Goal: Task Accomplishment & Management: Use online tool/utility

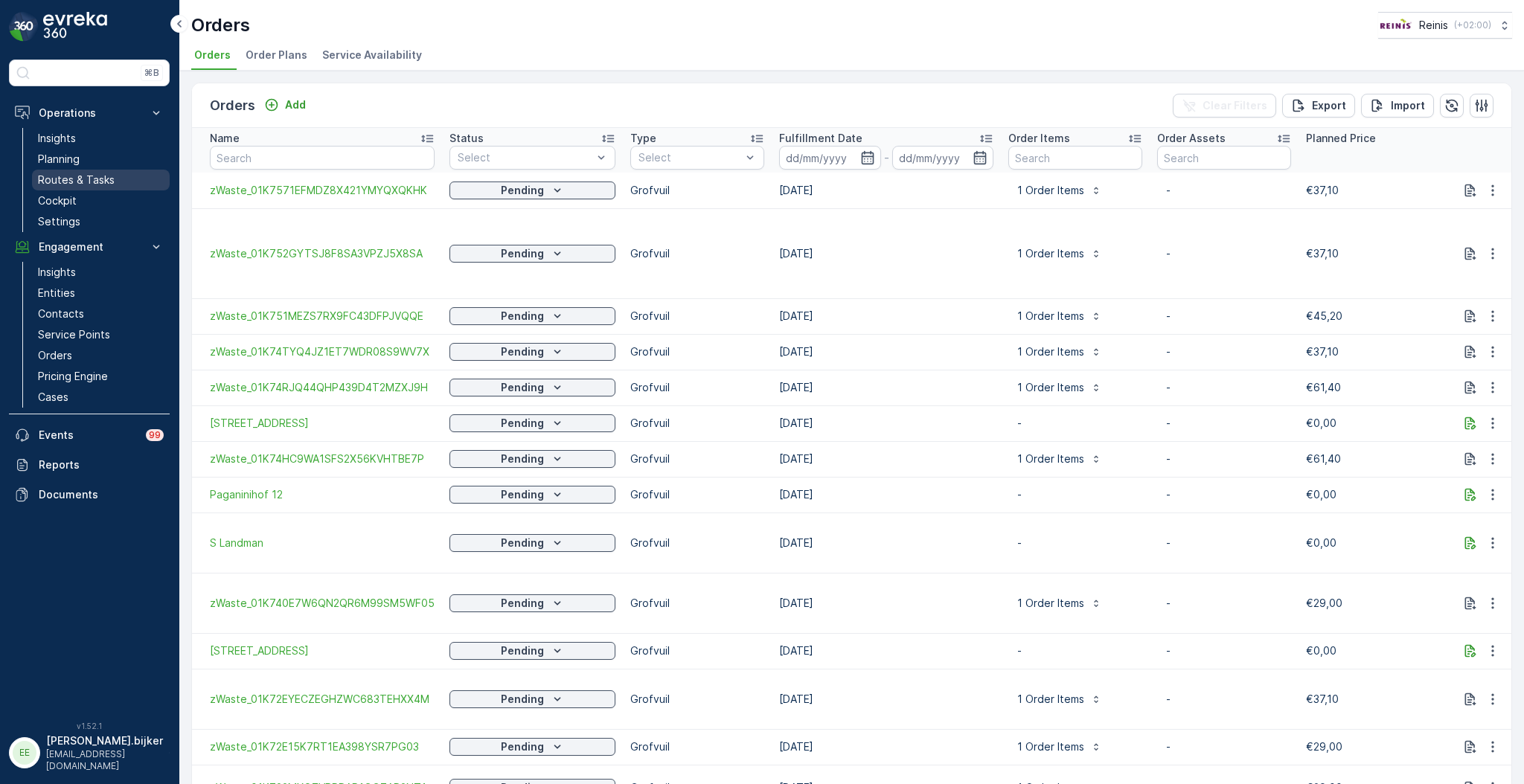
click at [95, 176] on p "Routes & Tasks" at bounding box center [76, 180] width 77 height 15
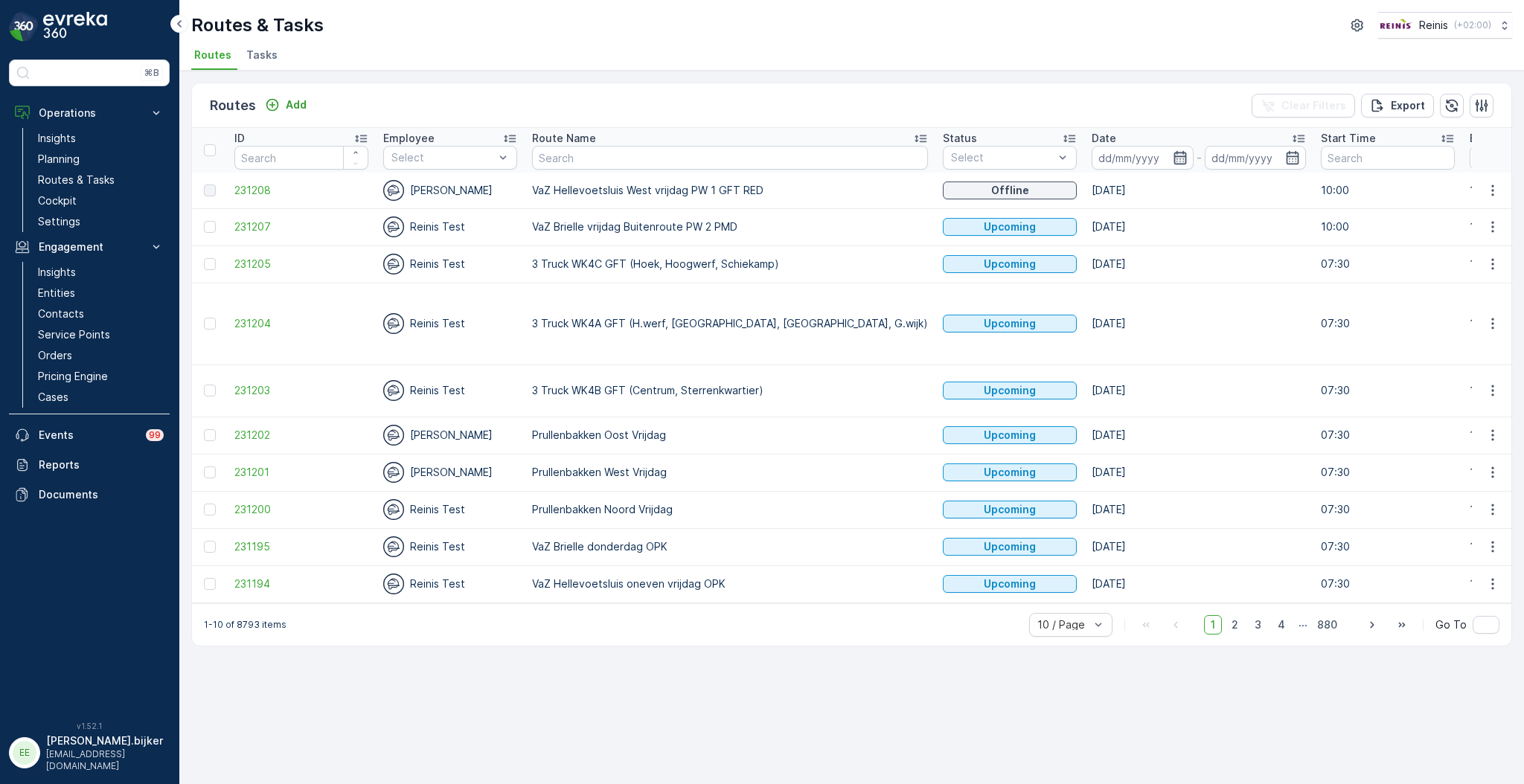
click at [1173, 161] on icon "button" at bounding box center [1180, 158] width 15 height 15
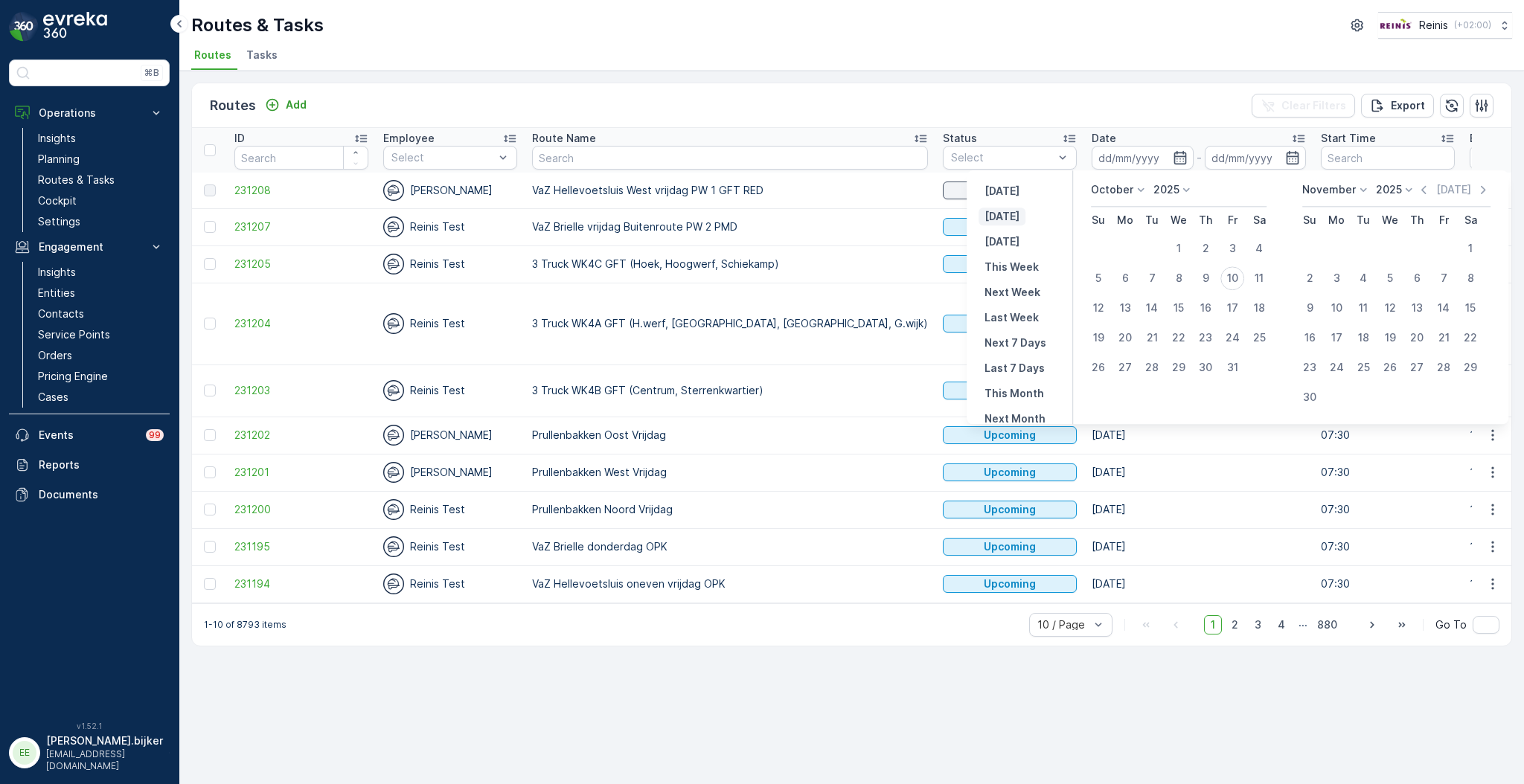
click at [1006, 219] on p "[DATE]" at bounding box center [1001, 216] width 35 height 15
type input "[DATE]"
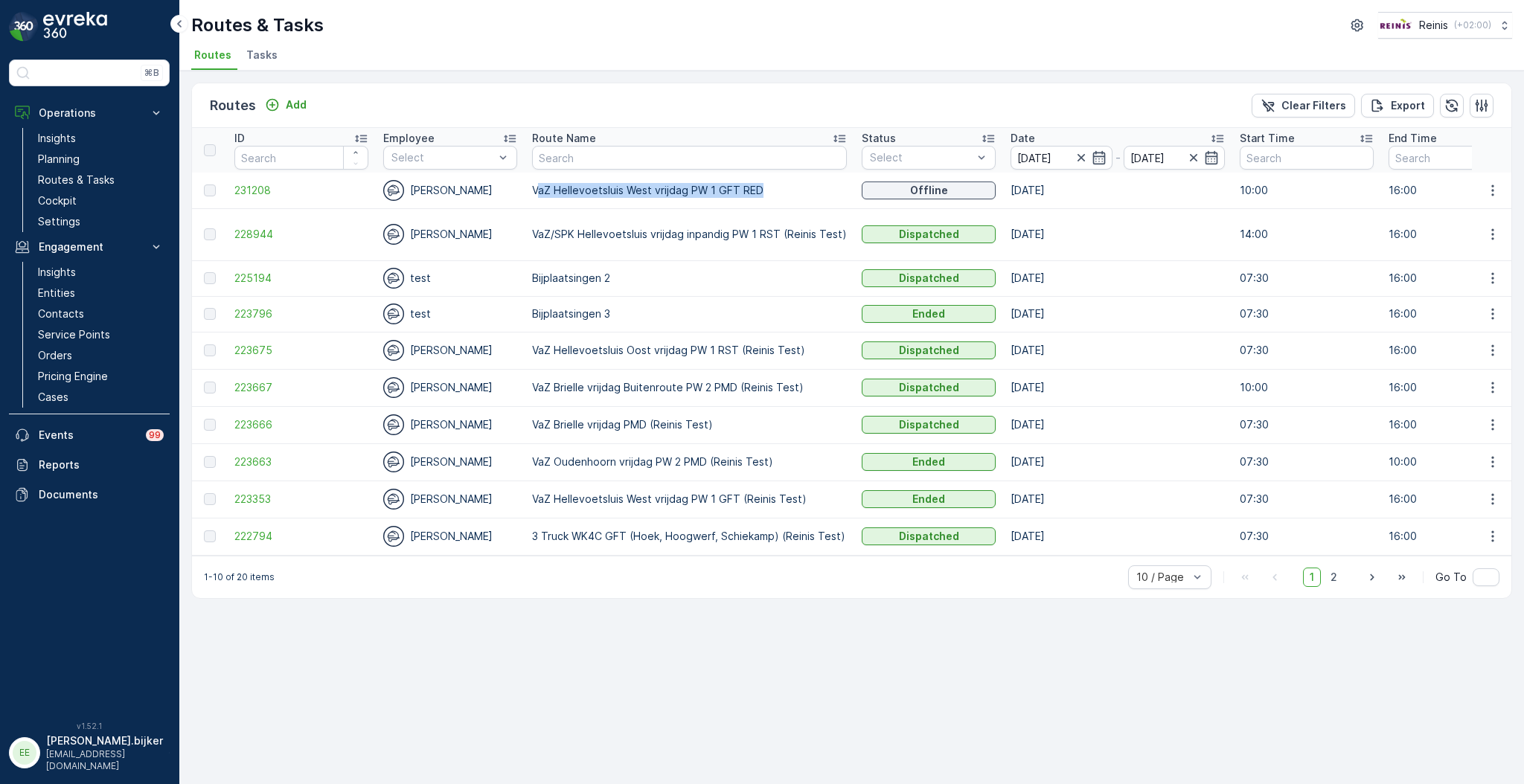
drag, startPoint x: 766, startPoint y: 184, endPoint x: 537, endPoint y: 185, distance: 229.0
click at [537, 185] on p "VaZ Hellevoetsluis West vrijdag PW 1 GFT RED" at bounding box center [689, 190] width 314 height 15
click at [605, 205] on td "VaZ Hellevoetsluis West vrijdag PW 1 GFT RED" at bounding box center [689, 191] width 330 height 35
drag, startPoint x: 734, startPoint y: 185, endPoint x: 527, endPoint y: 186, distance: 207.0
click at [527, 186] on td "VaZ Hellevoetsluis West vrijdag PW 1 GFT RED" at bounding box center [689, 191] width 330 height 35
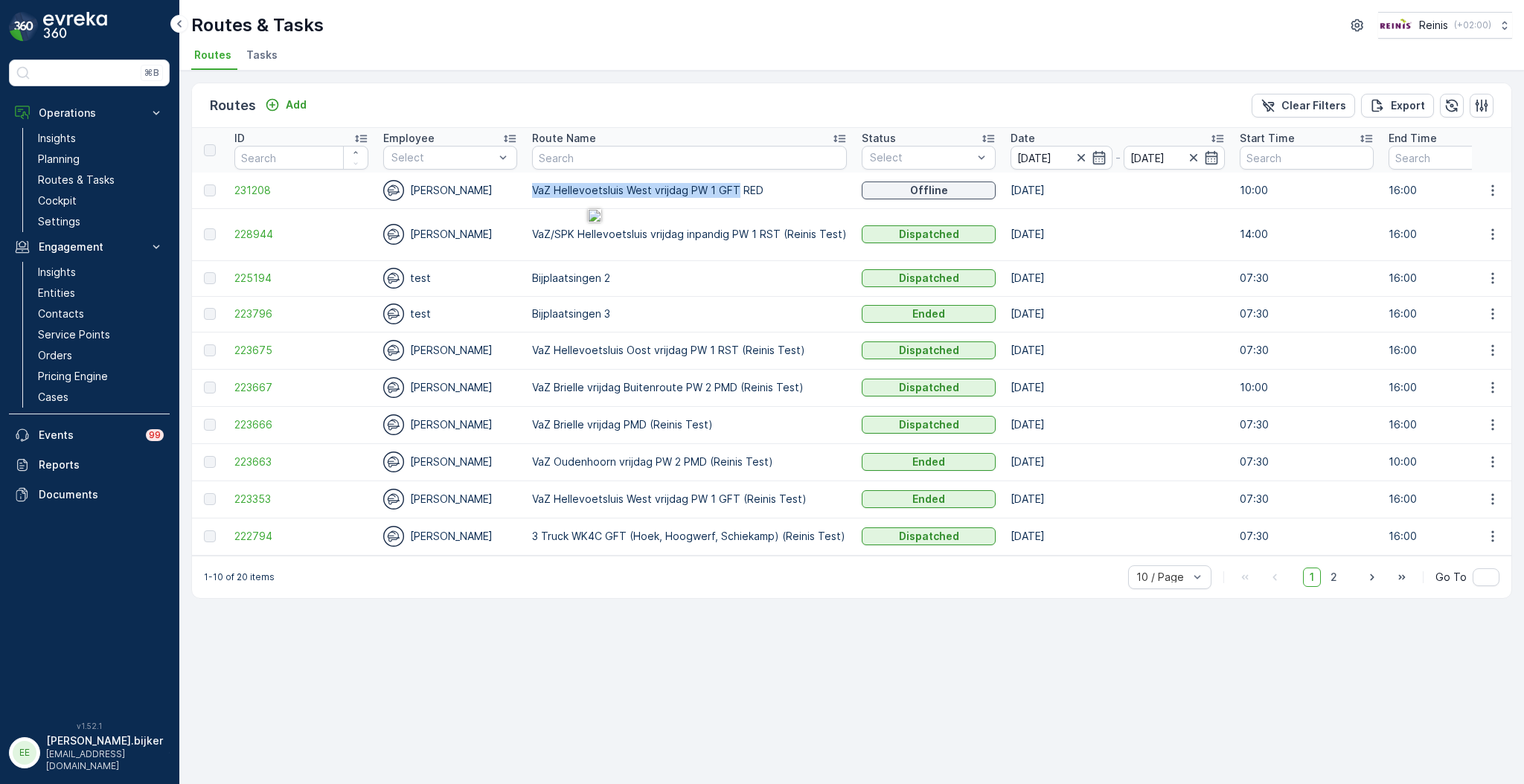
copy p "VaZ Hellevoetsluis West vrijdag PW 1 GFT"
click at [614, 147] on input "text" at bounding box center [689, 158] width 314 height 24
paste input "VaZ Hellevoetsluis West vrijdag PW 1 GFT"
type input "VaZ Hellevoetsluis West vrijdag PW 1 GFT"
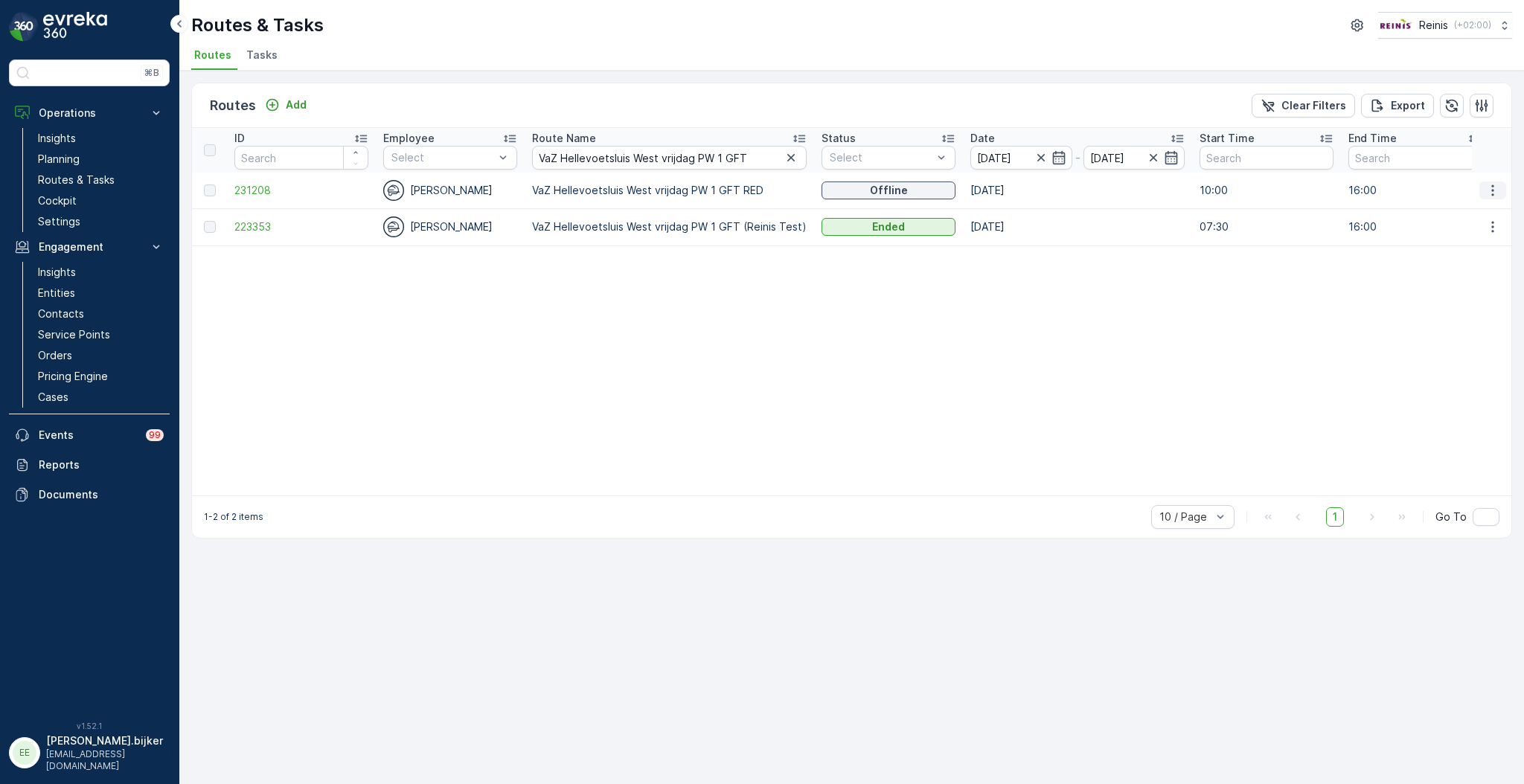
click at [1492, 188] on icon "button" at bounding box center [1492, 190] width 2 height 12
click at [261, 191] on span "231208" at bounding box center [301, 190] width 134 height 15
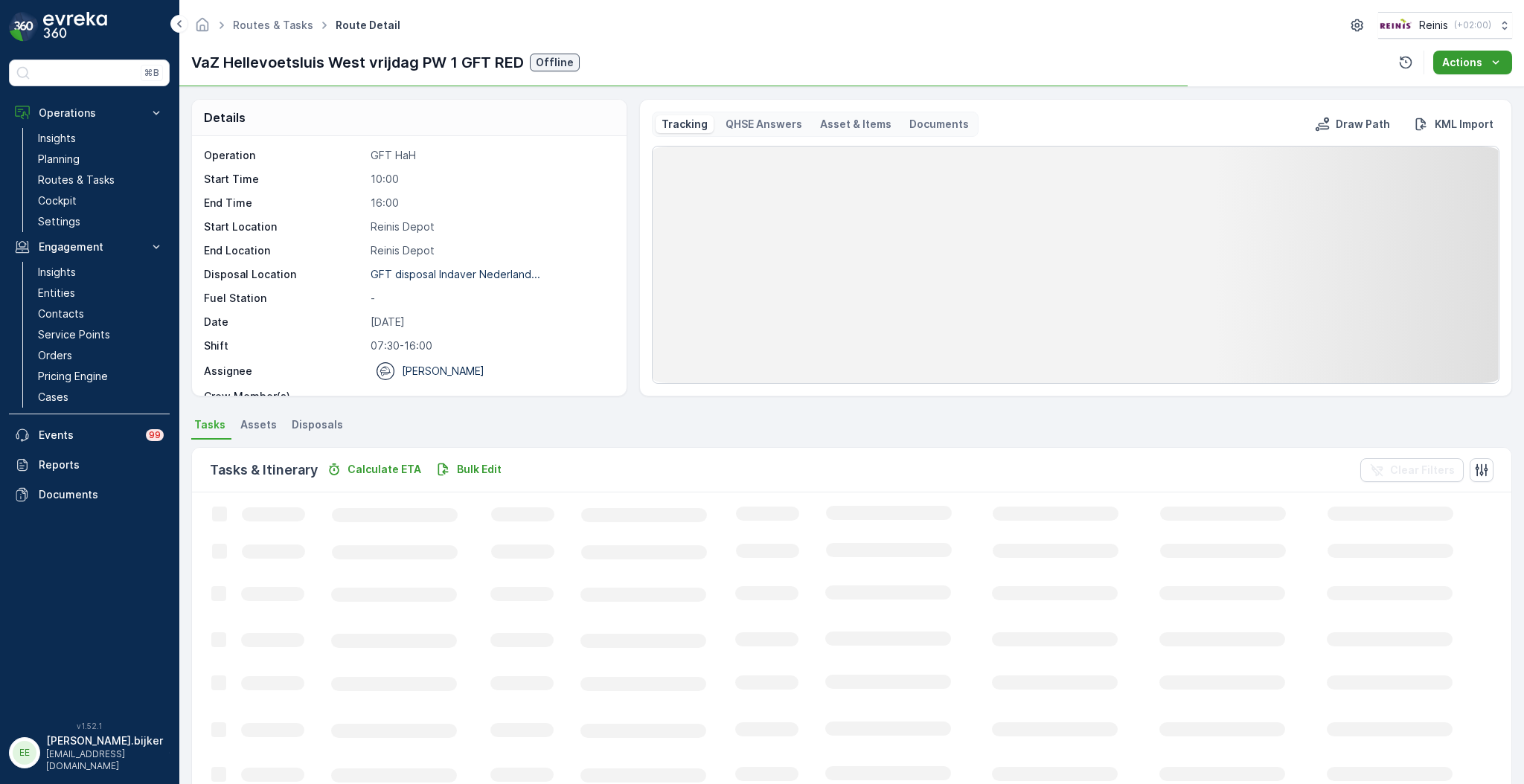
click at [1498, 57] on icon "Actions" at bounding box center [1496, 62] width 15 height 15
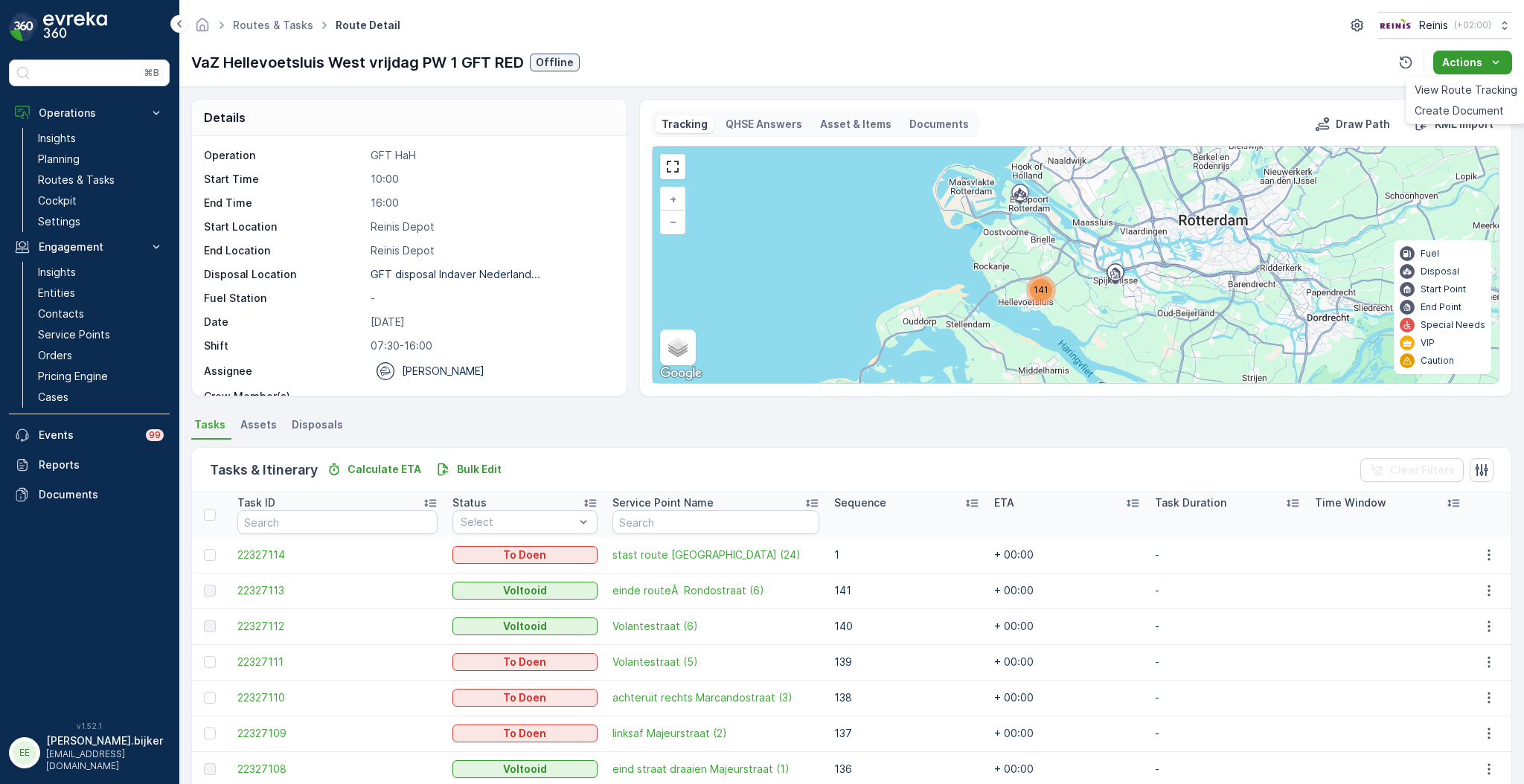
click at [1466, 53] on button "Actions" at bounding box center [1472, 62] width 79 height 24
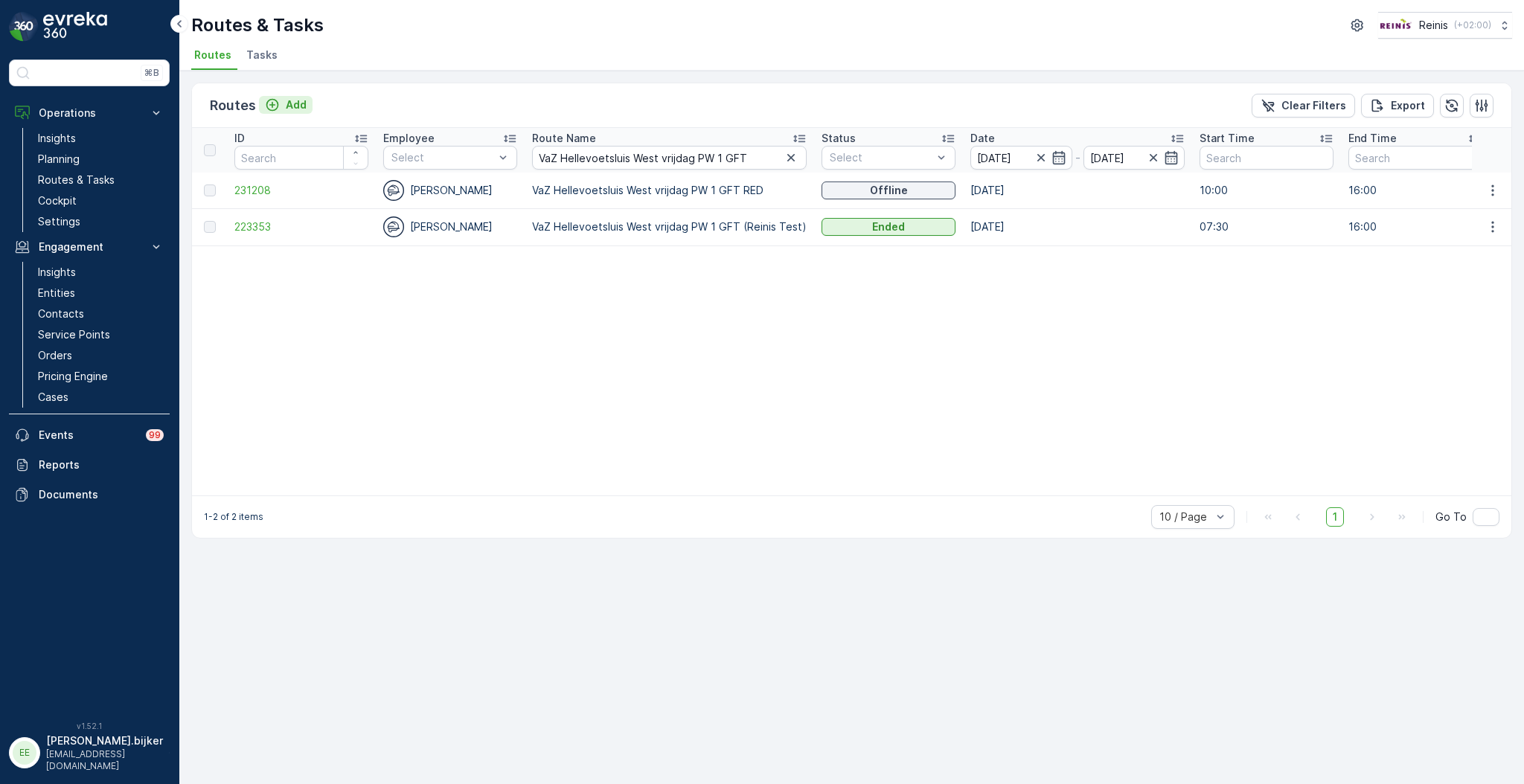
click at [286, 104] on p "Add" at bounding box center [296, 105] width 21 height 15
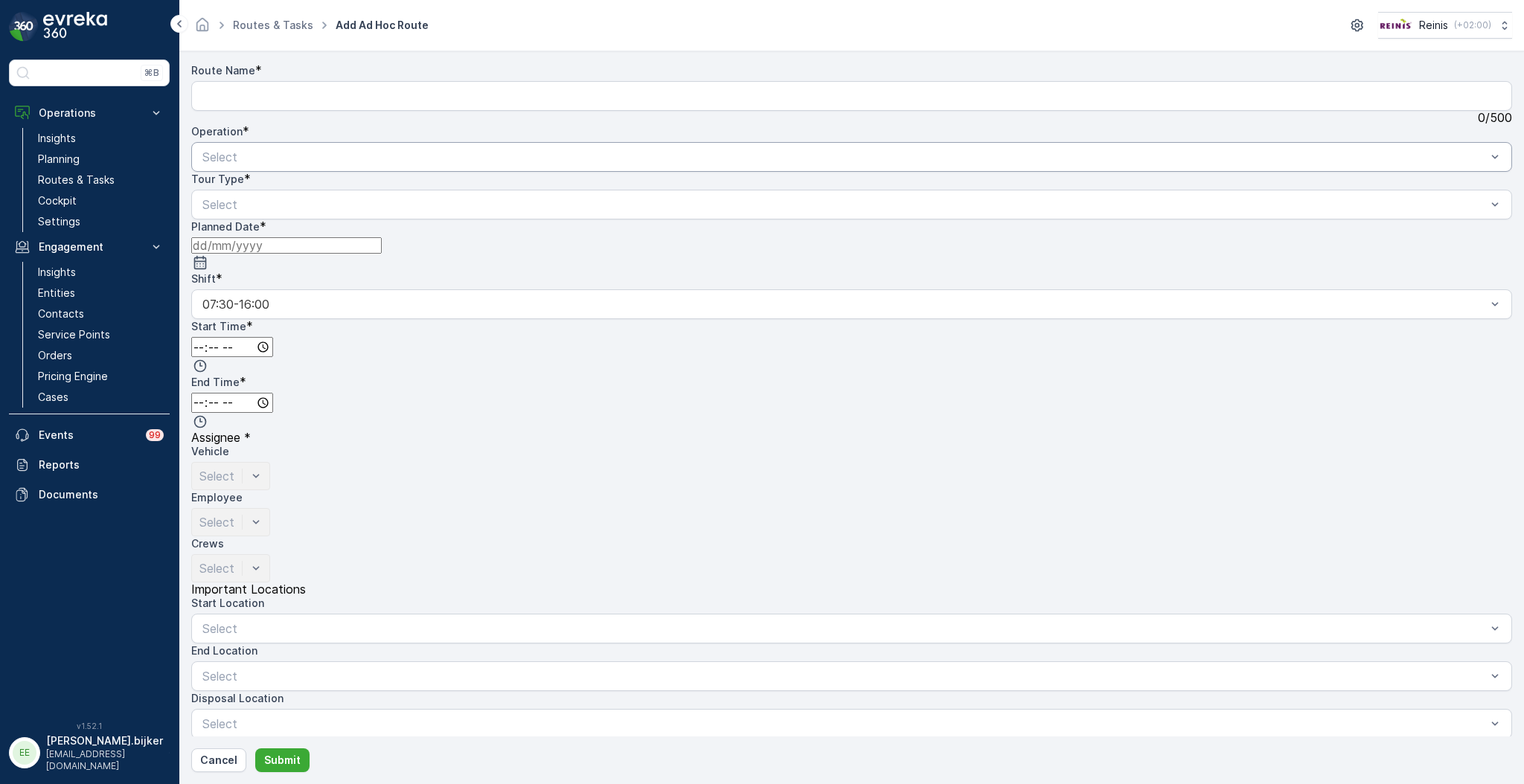
click at [577, 142] on div "Select" at bounding box center [852, 157] width 1321 height 30
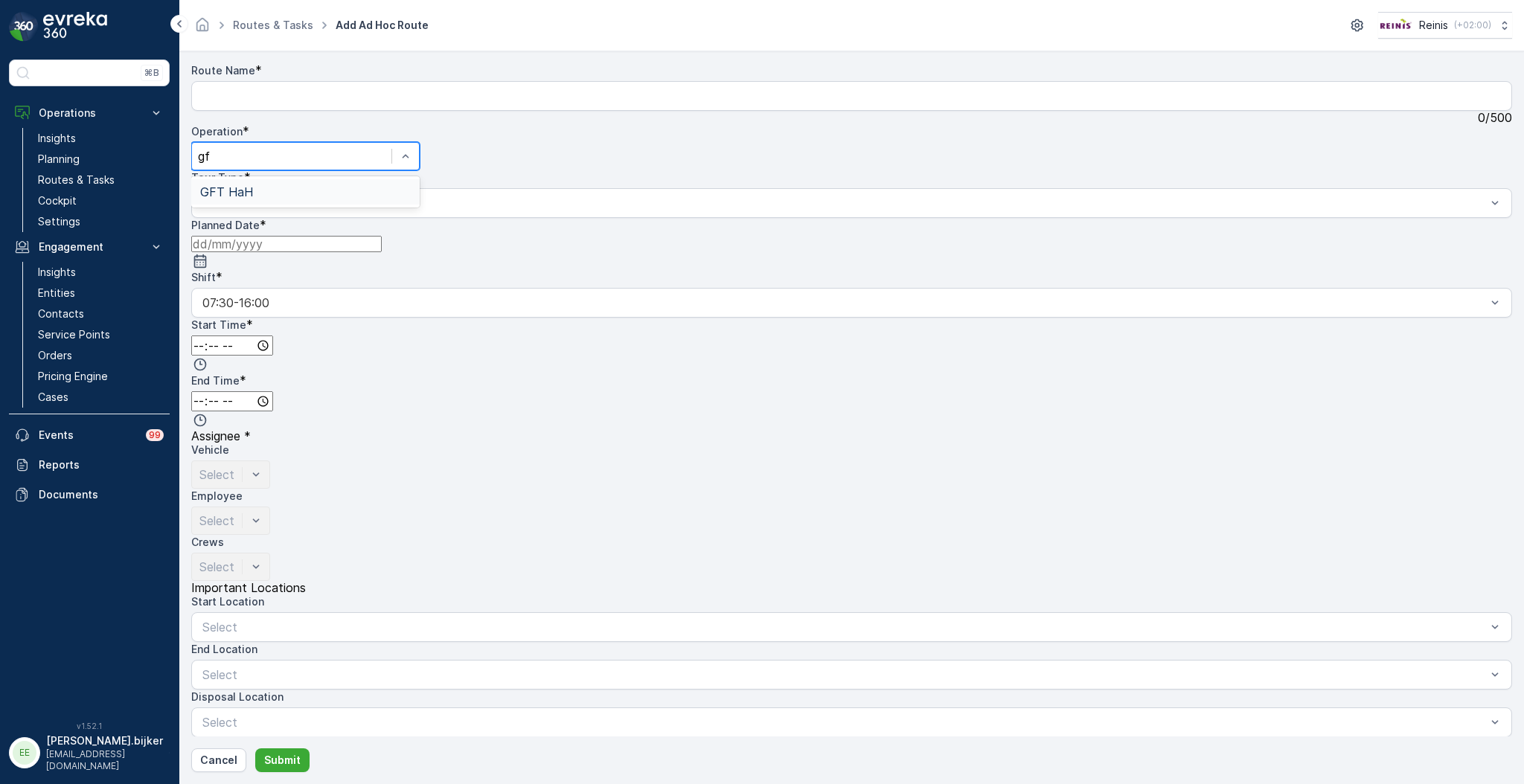
type input "gft"
click at [411, 185] on div "GFT HaH" at bounding box center [305, 191] width 211 height 13
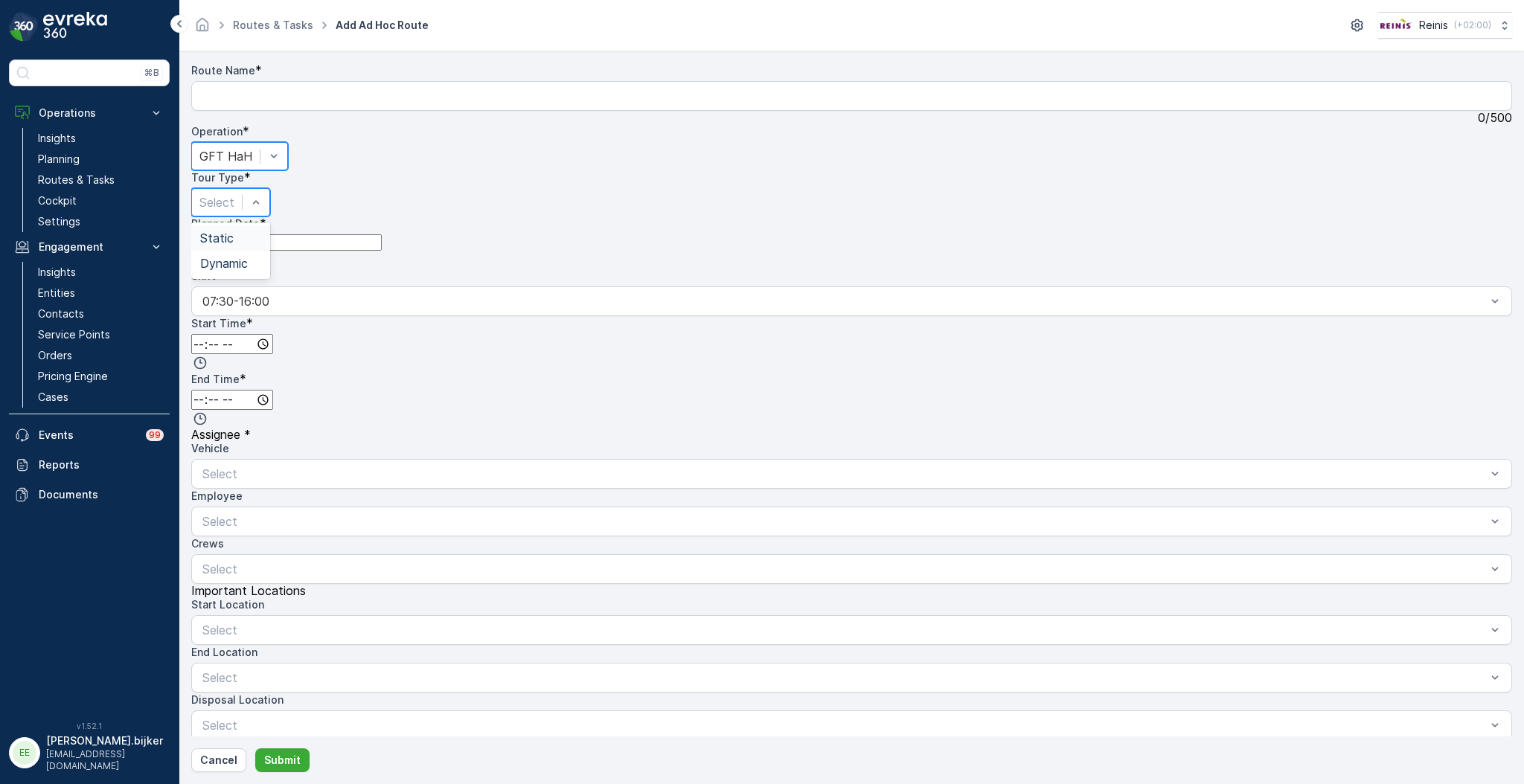
click at [268, 225] on div "Static" at bounding box center [231, 238] width 79 height 25
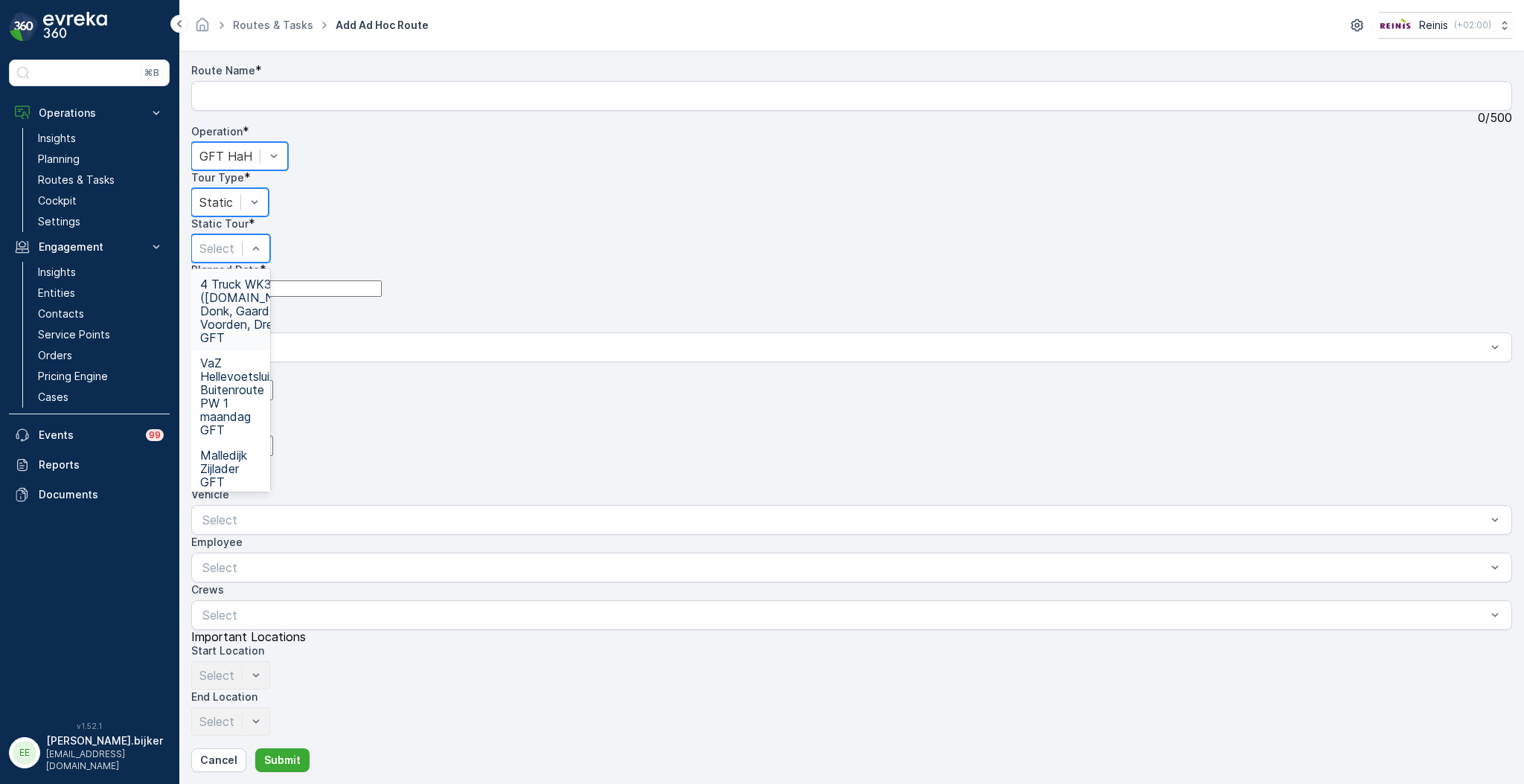
type input "VaZ Hellevoetsluis West vrijdag PW 1 GFT"
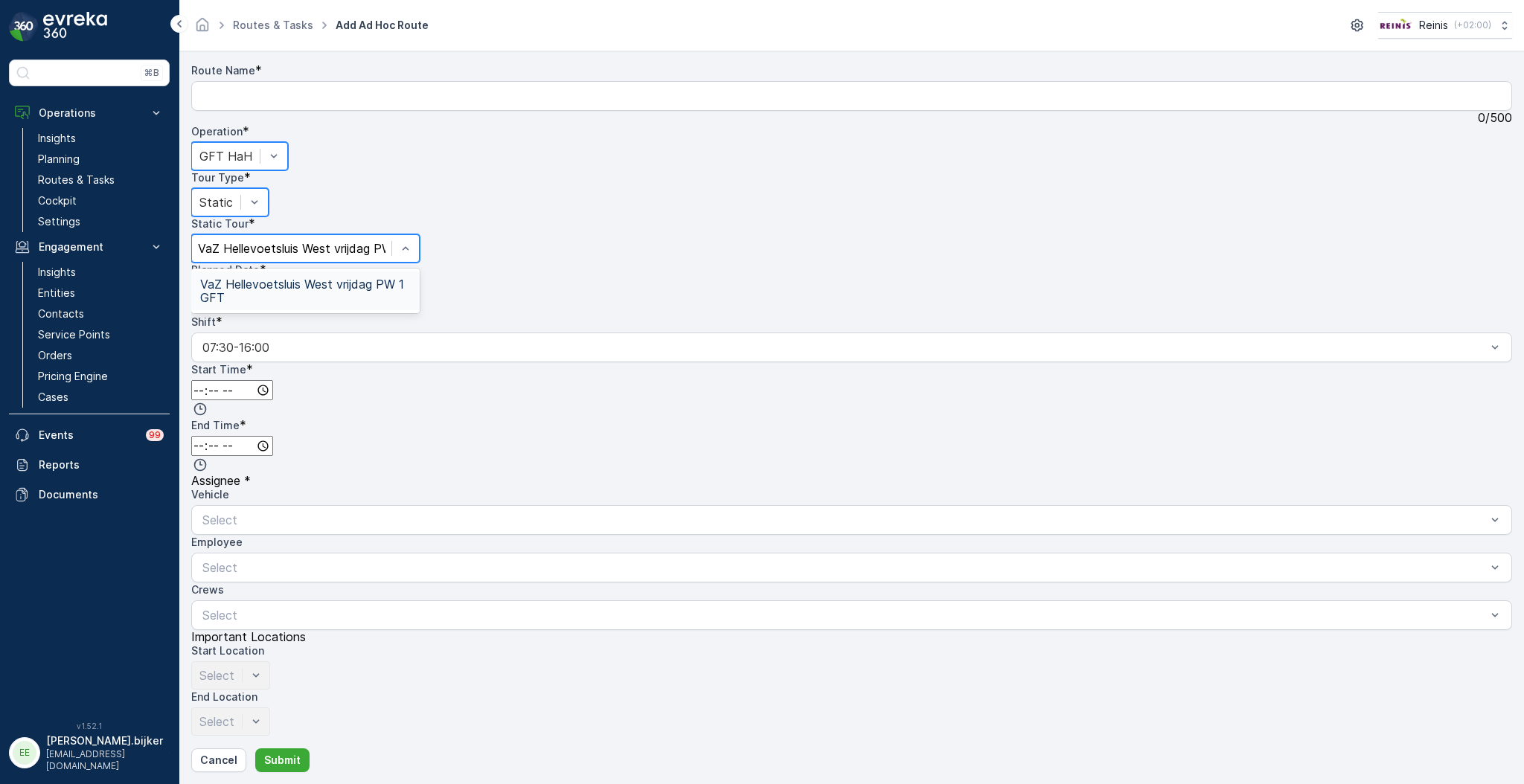
click at [411, 277] on span "VaZ Hellevoetsluis West vrijdag PW 1 GFT" at bounding box center [305, 291] width 211 height 27
click at [381, 281] on input at bounding box center [287, 288] width 191 height 16
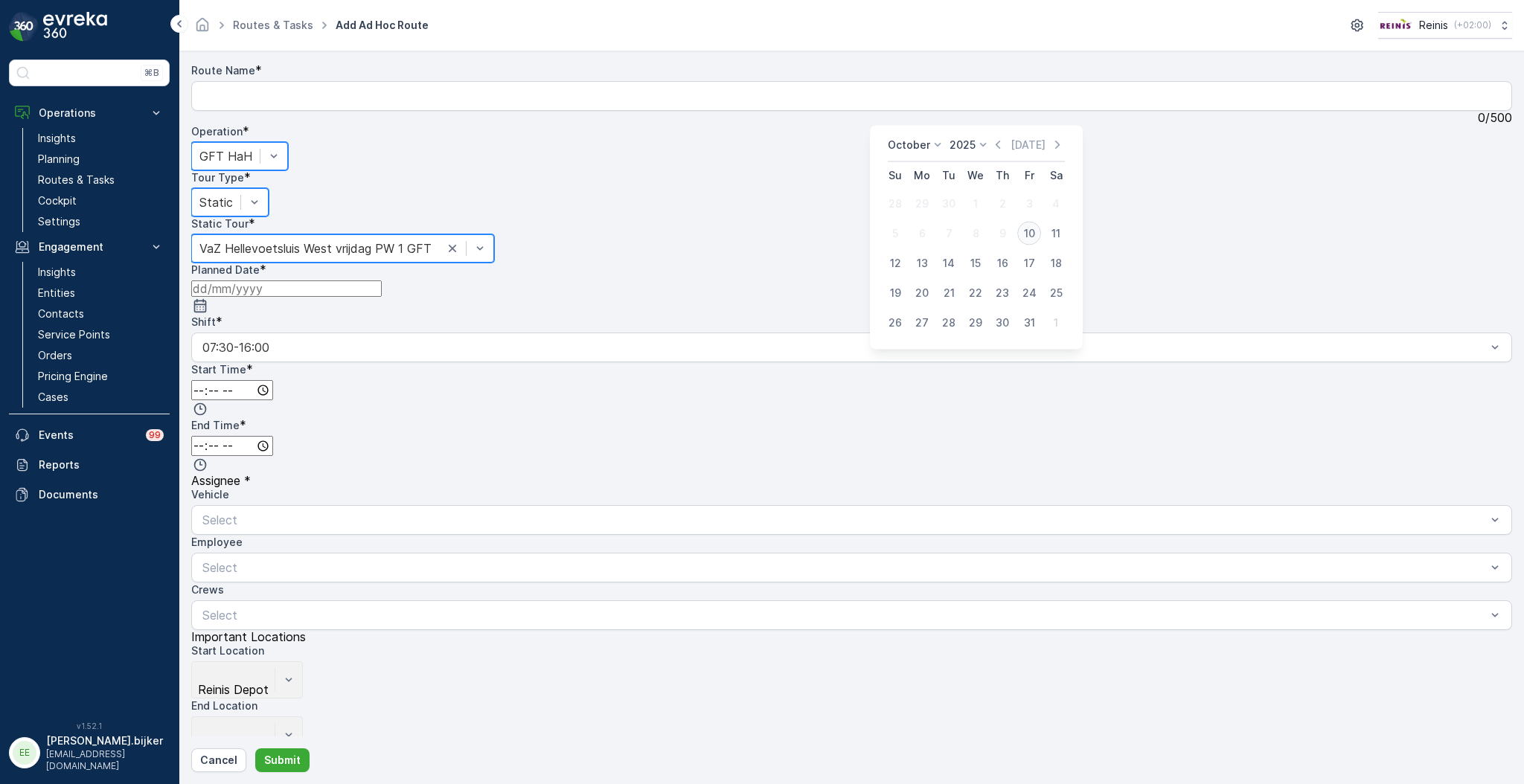
click at [1020, 232] on div "10" at bounding box center [1029, 233] width 24 height 24
type input "[DATE]"
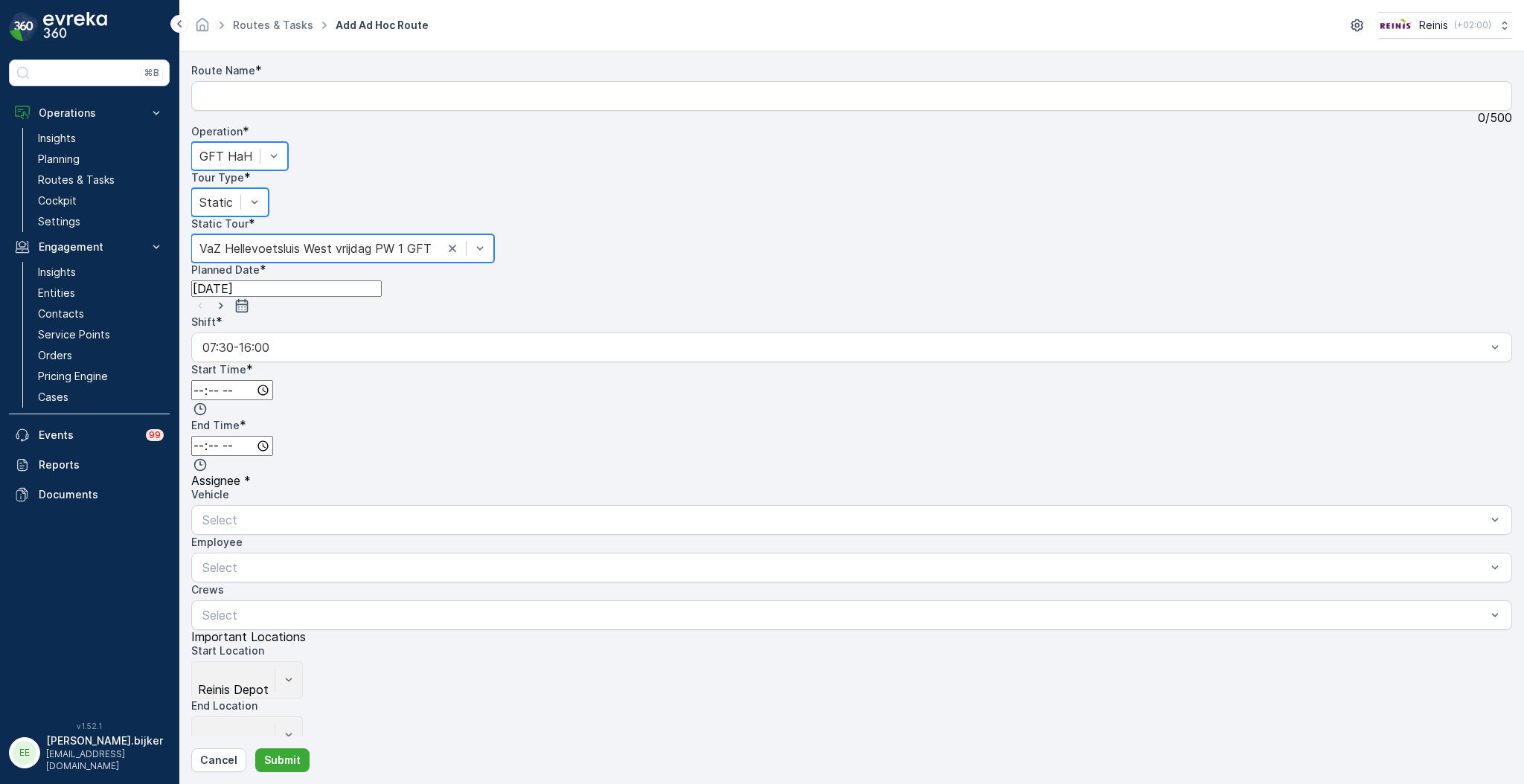
click at [273, 380] on input "time" at bounding box center [232, 390] width 82 height 20
click at [213, 466] on span "02" at bounding box center [206, 473] width 12 height 15
type input "02:00"
click at [273, 436] on input "time" at bounding box center [232, 446] width 82 height 20
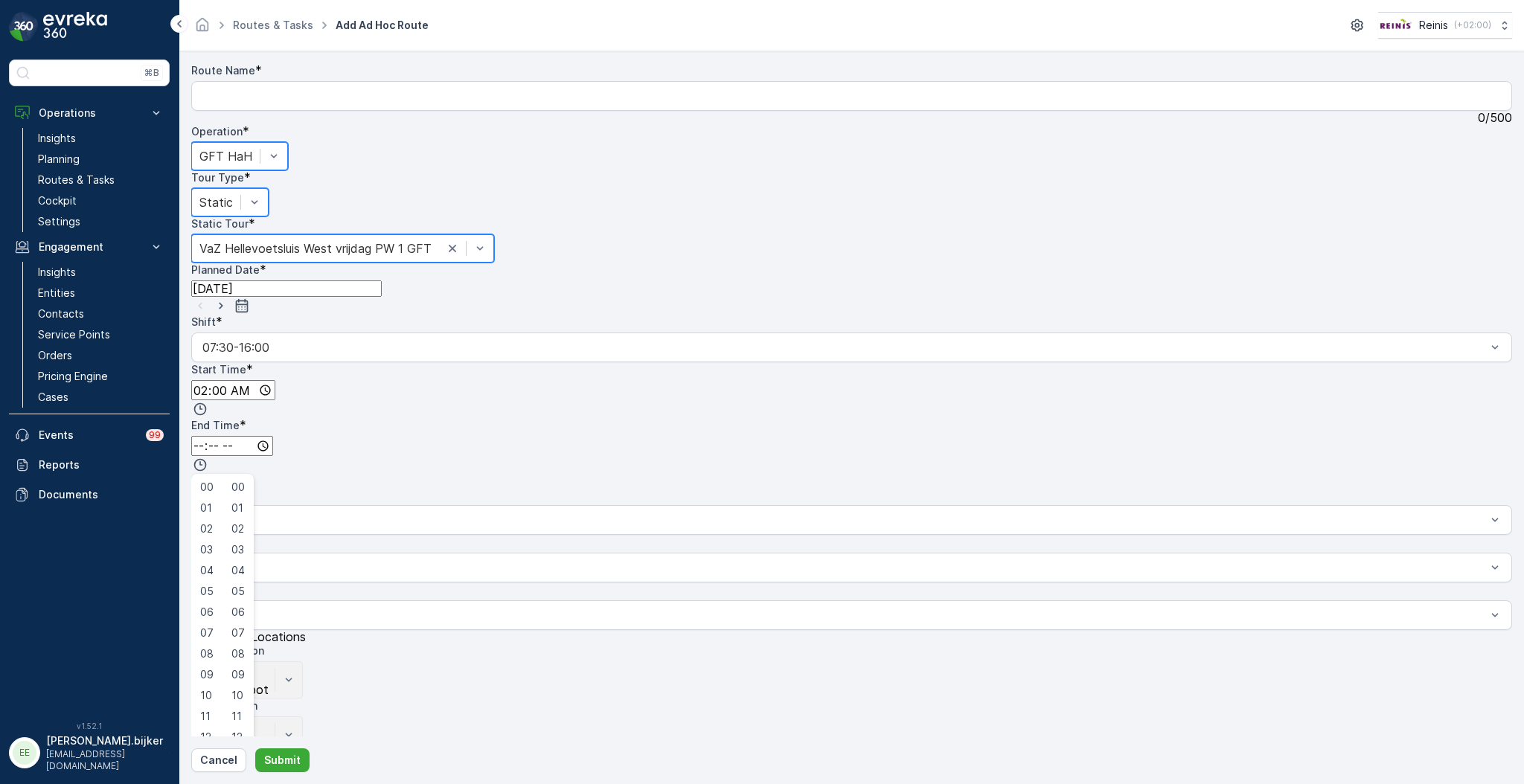
type input "21:00"
click at [1032, 583] on div "Crews" at bounding box center [852, 590] width 1321 height 15
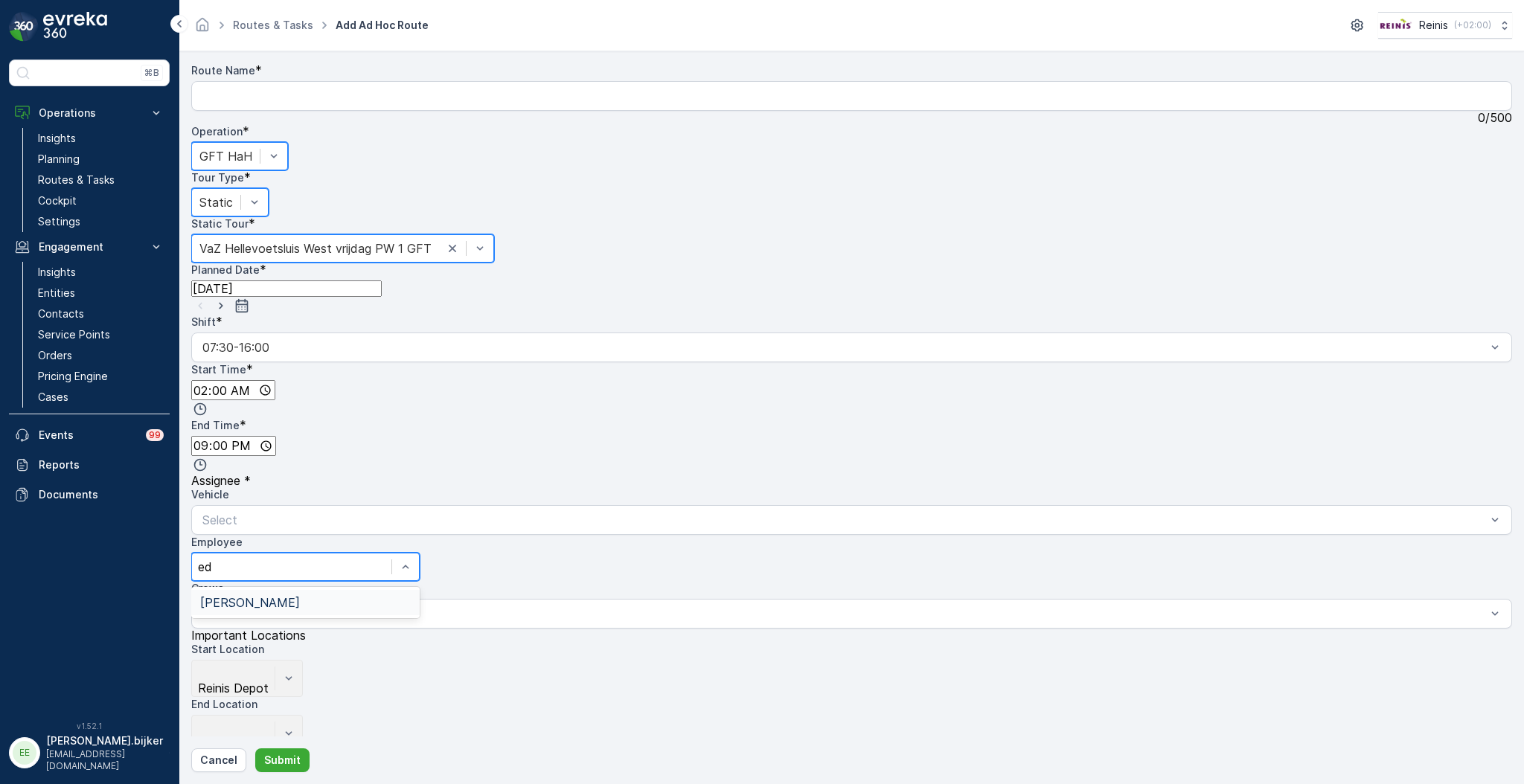
type input "e"
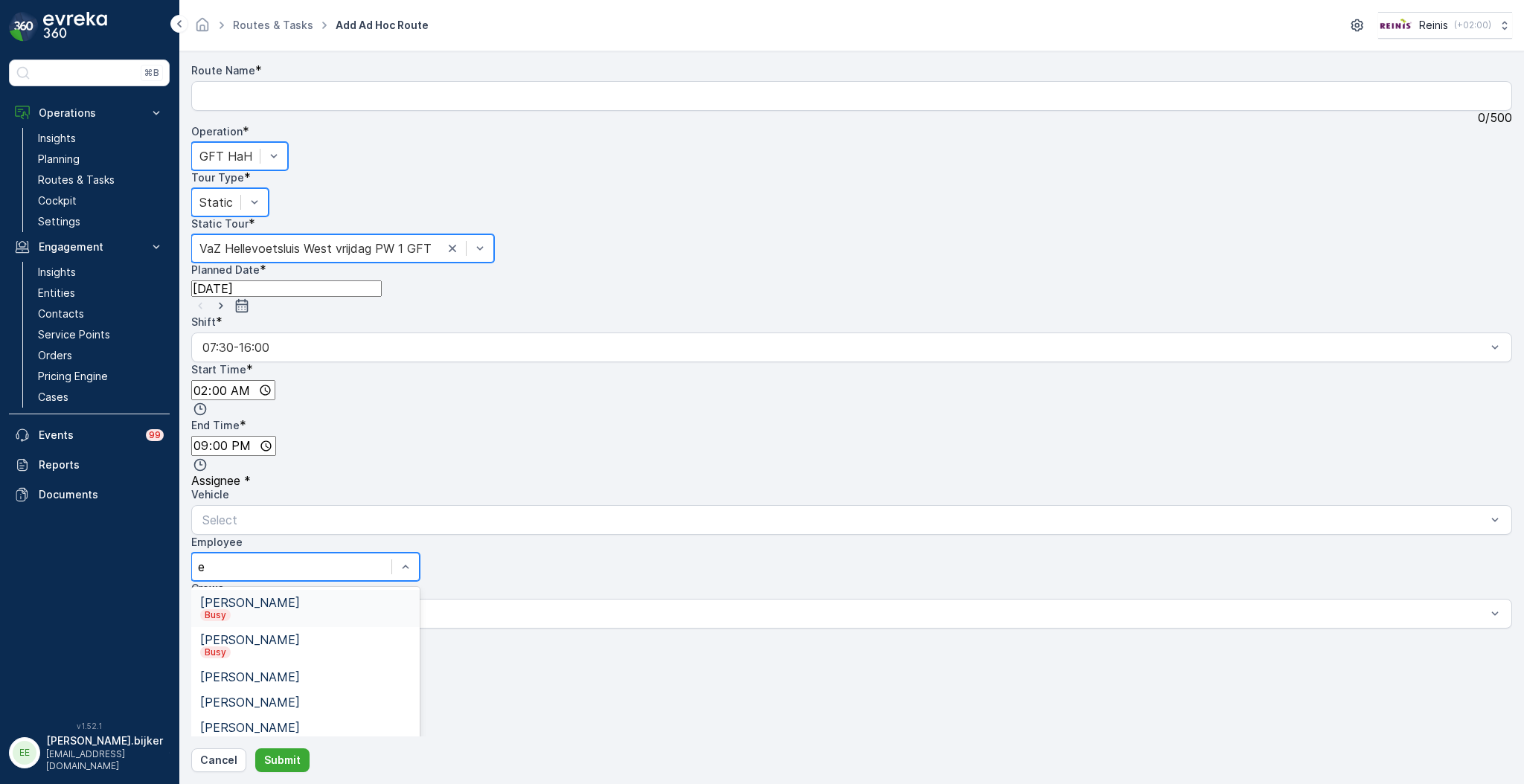
type input "ed"
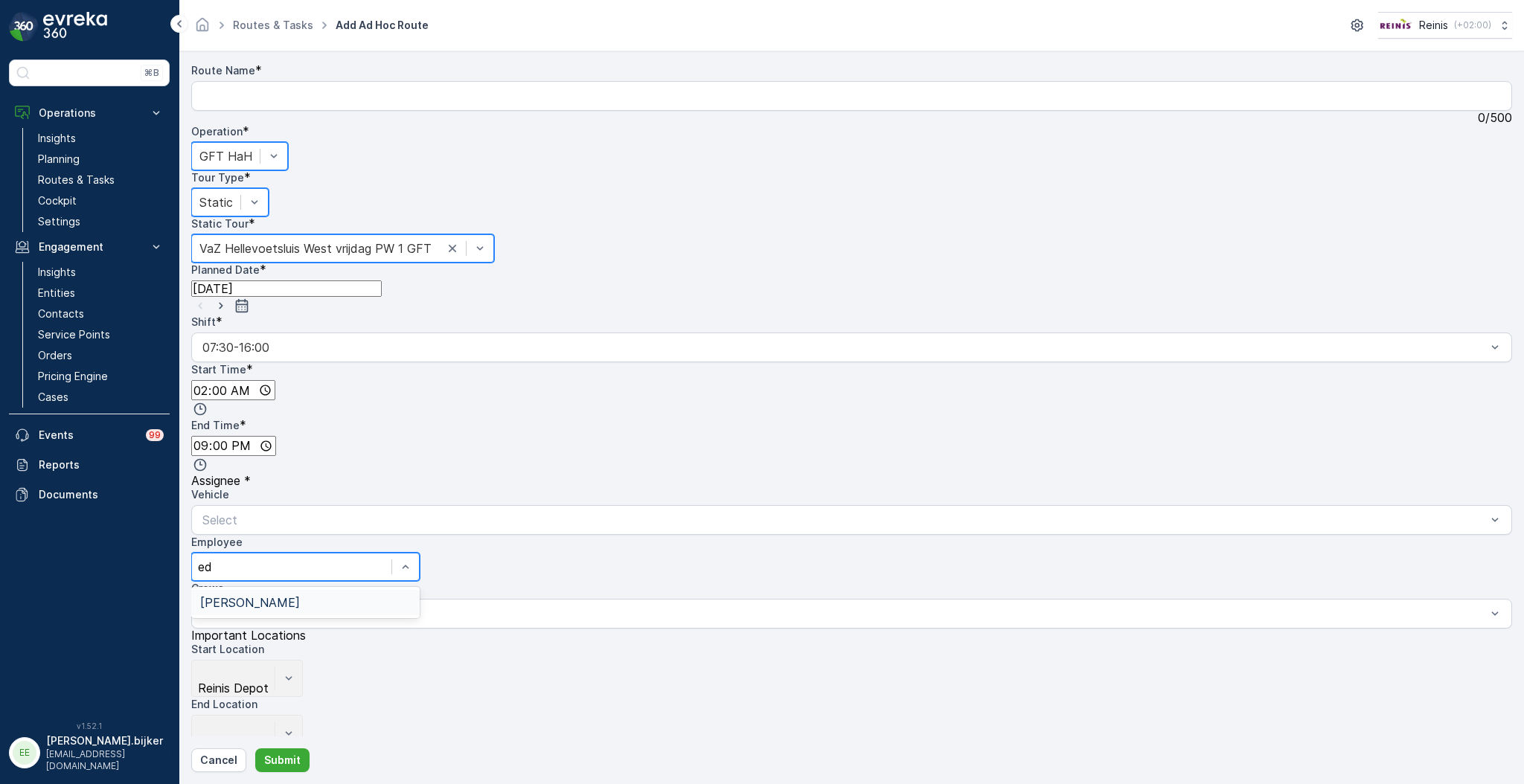
click at [420, 590] on div "[PERSON_NAME]" at bounding box center [305, 602] width 228 height 25
click at [275, 748] on div "Route Name * 0 / 500 Operation * option GFT HaH, selected. GFT HaH Tour Type * …" at bounding box center [852, 417] width 1321 height 709
click at [283, 760] on p "Submit" at bounding box center [282, 759] width 36 height 15
type Name "test"
click at [263, 755] on button "Submit" at bounding box center [282, 760] width 55 height 24
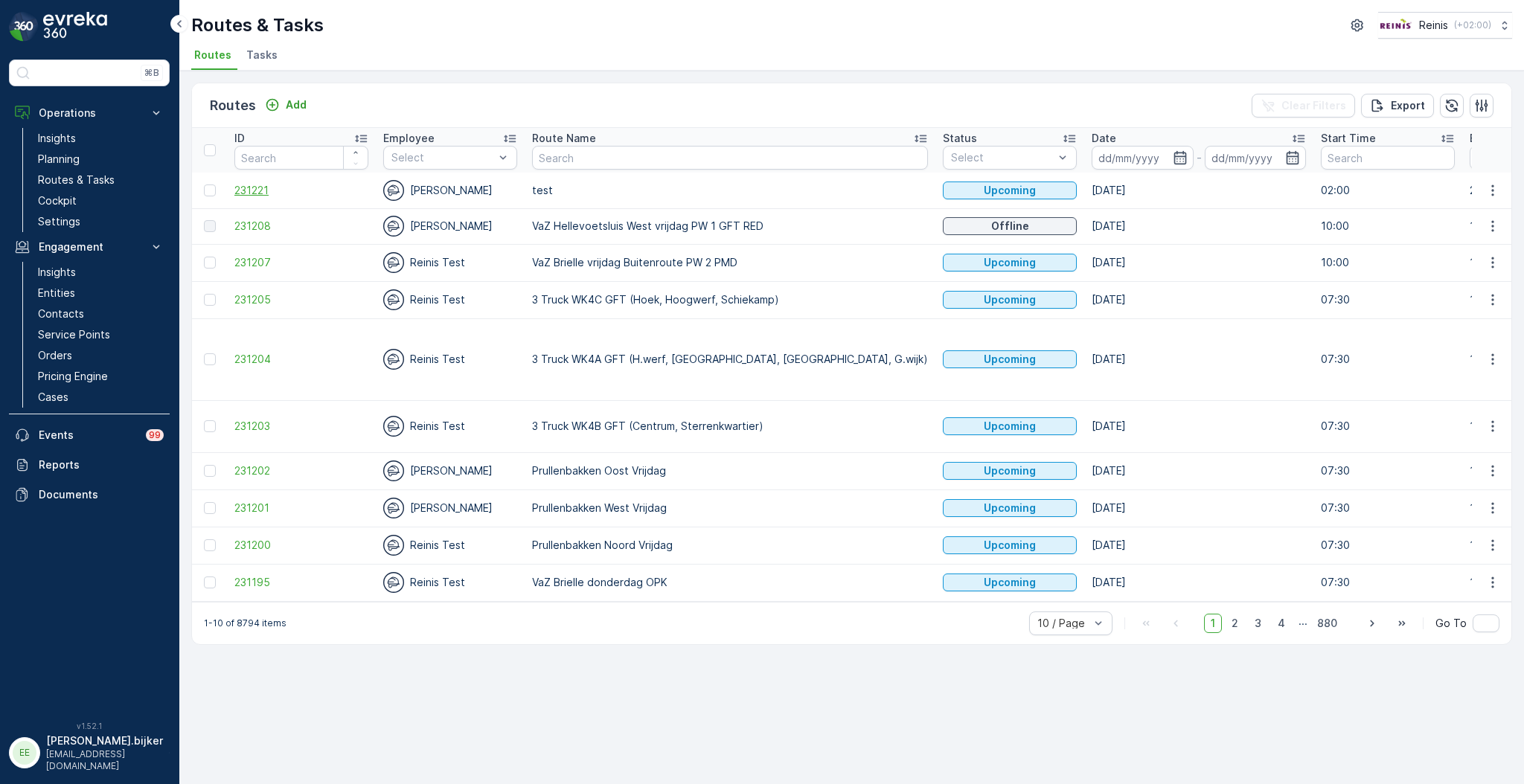
click at [246, 191] on span "231221" at bounding box center [301, 190] width 134 height 15
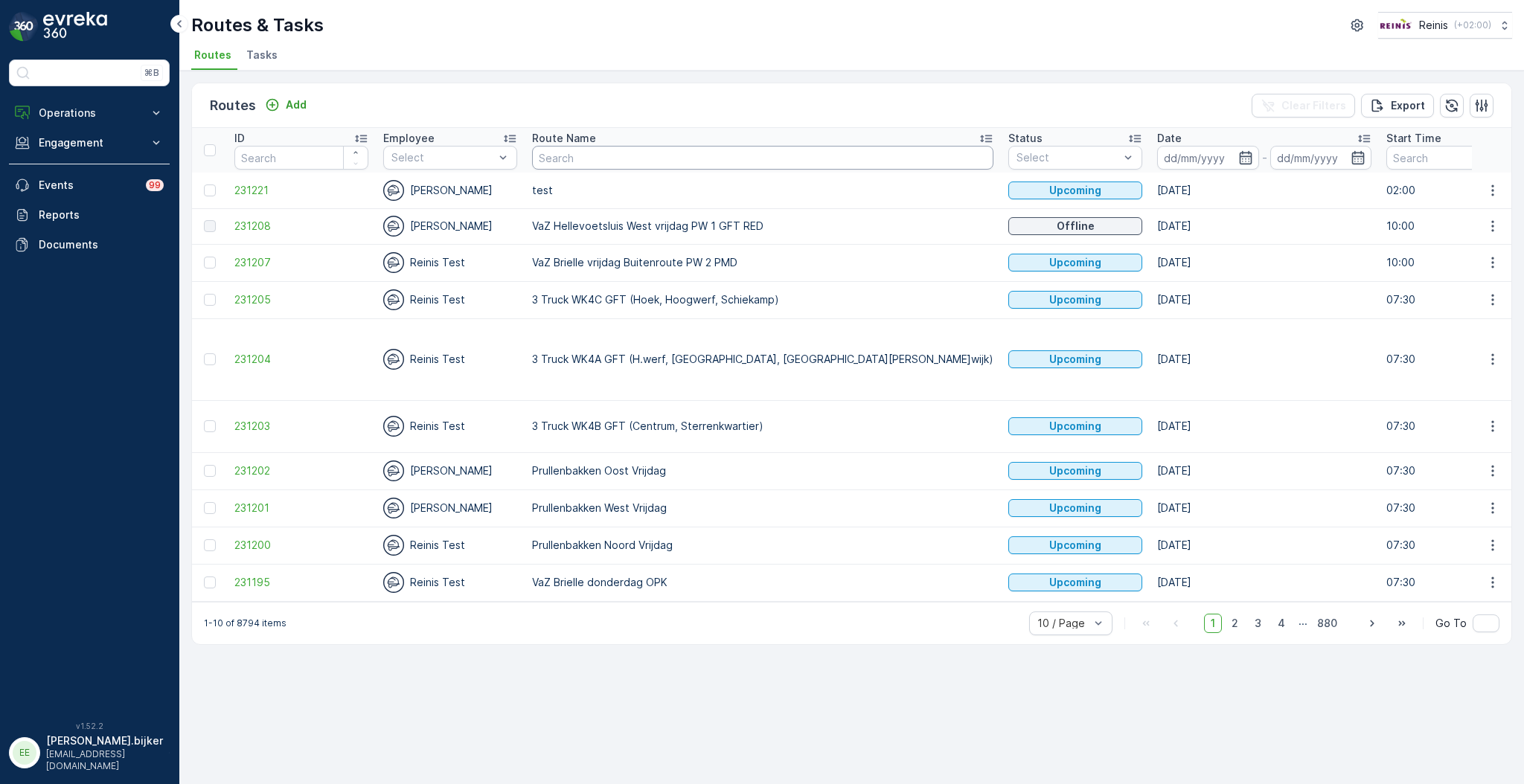
click at [587, 159] on input "text" at bounding box center [763, 158] width 461 height 24
paste input "VaZ Hellevoetsluis West vrijdag PW 1 GFT"
type input "VaZ Hellevoetsluis West vrijdag PW 1 GFT"
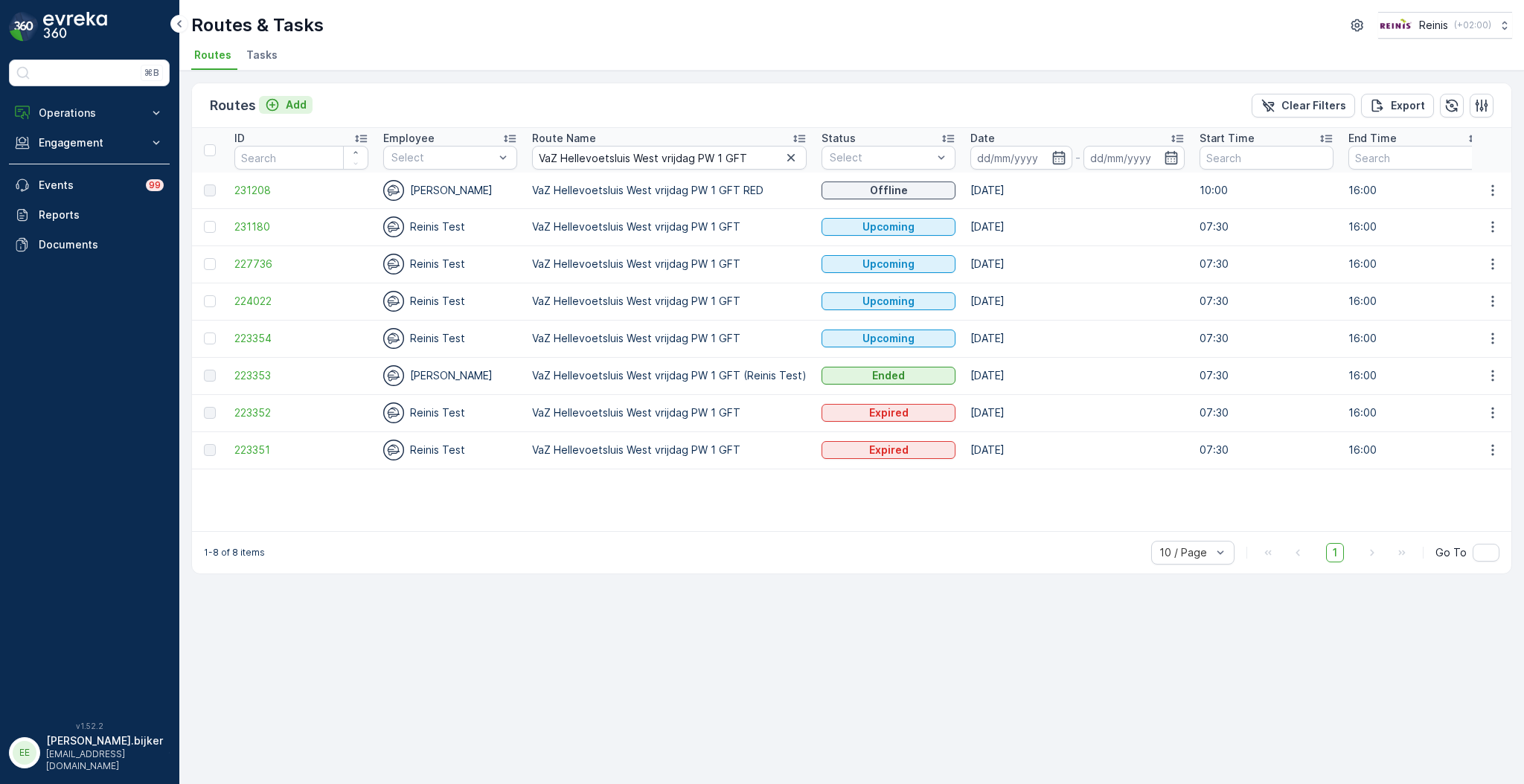
click at [279, 98] on div "Add" at bounding box center [286, 105] width 42 height 15
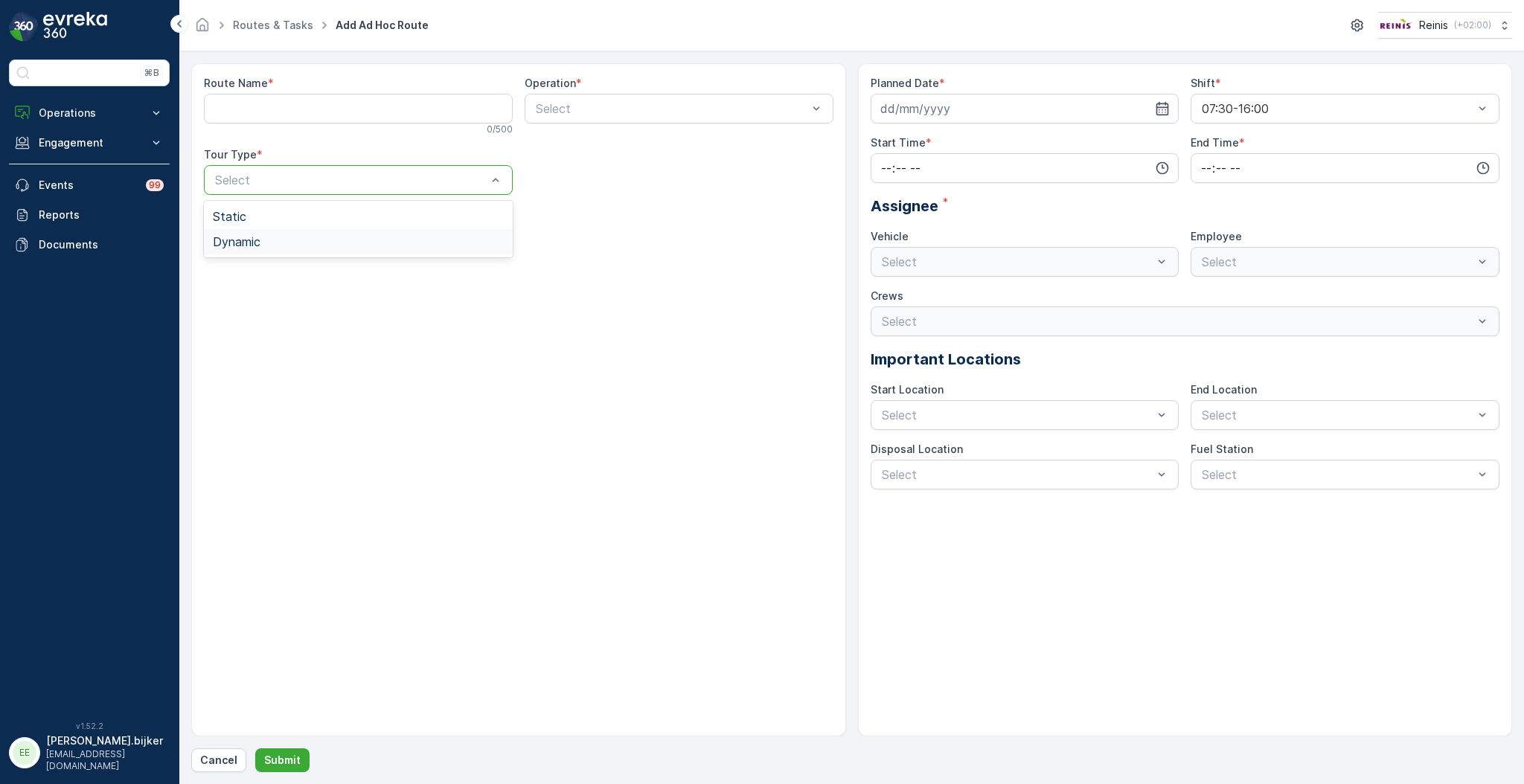
click at [271, 249] on div "Dynamic" at bounding box center [358, 241] width 309 height 25
drag, startPoint x: 264, startPoint y: 101, endPoint x: 255, endPoint y: 103, distance: 9.2
click at [265, 101] on Name "Route Name" at bounding box center [358, 108] width 309 height 30
type Name "test"
type input "gft"
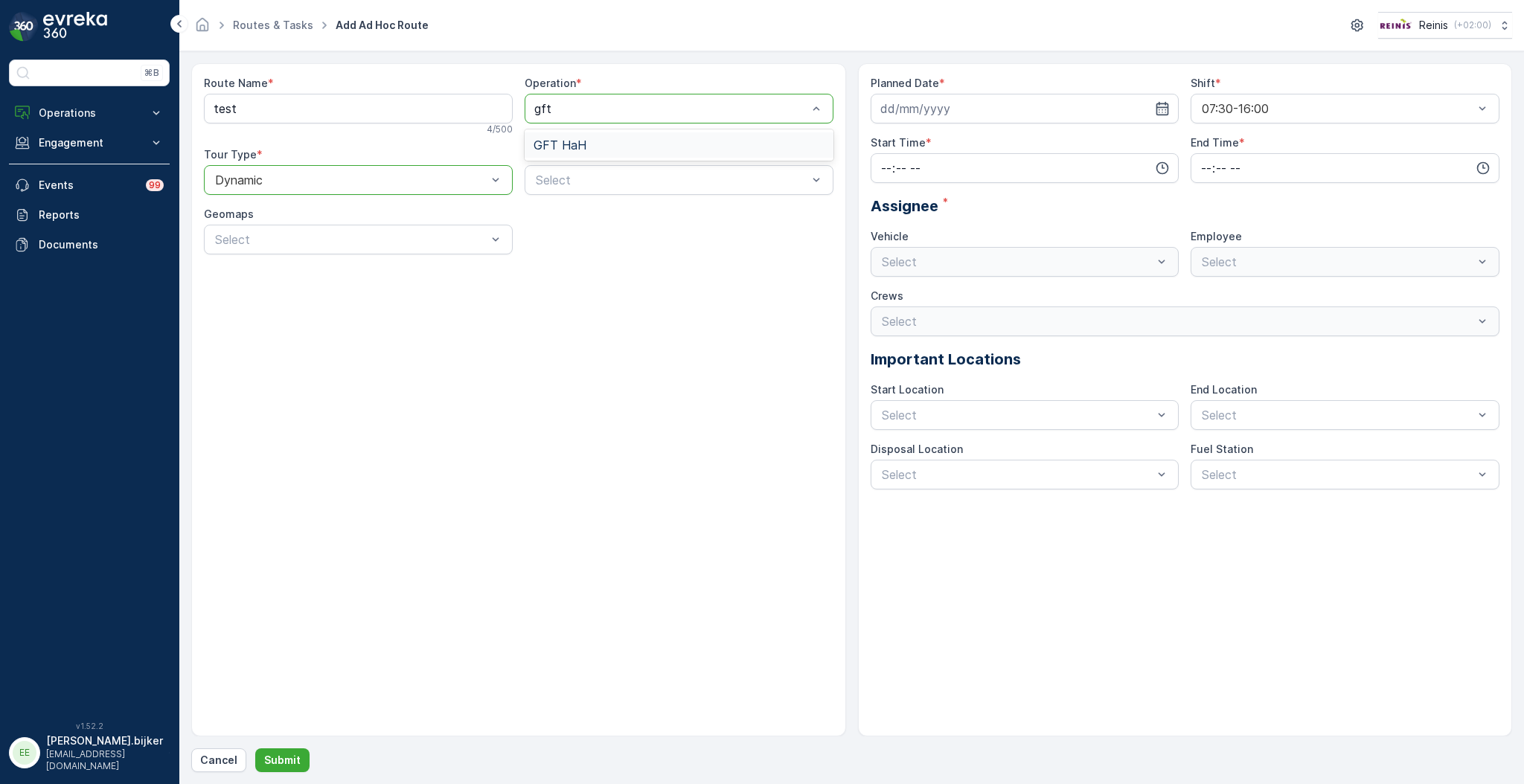
click at [439, 174] on div at bounding box center [351, 180] width 275 height 13
click at [312, 247] on div "Dynamic" at bounding box center [358, 241] width 291 height 13
click at [278, 174] on div at bounding box center [351, 180] width 275 height 13
click at [267, 211] on div "Static" at bounding box center [358, 216] width 291 height 13
click at [555, 179] on div "Select" at bounding box center [679, 180] width 309 height 30
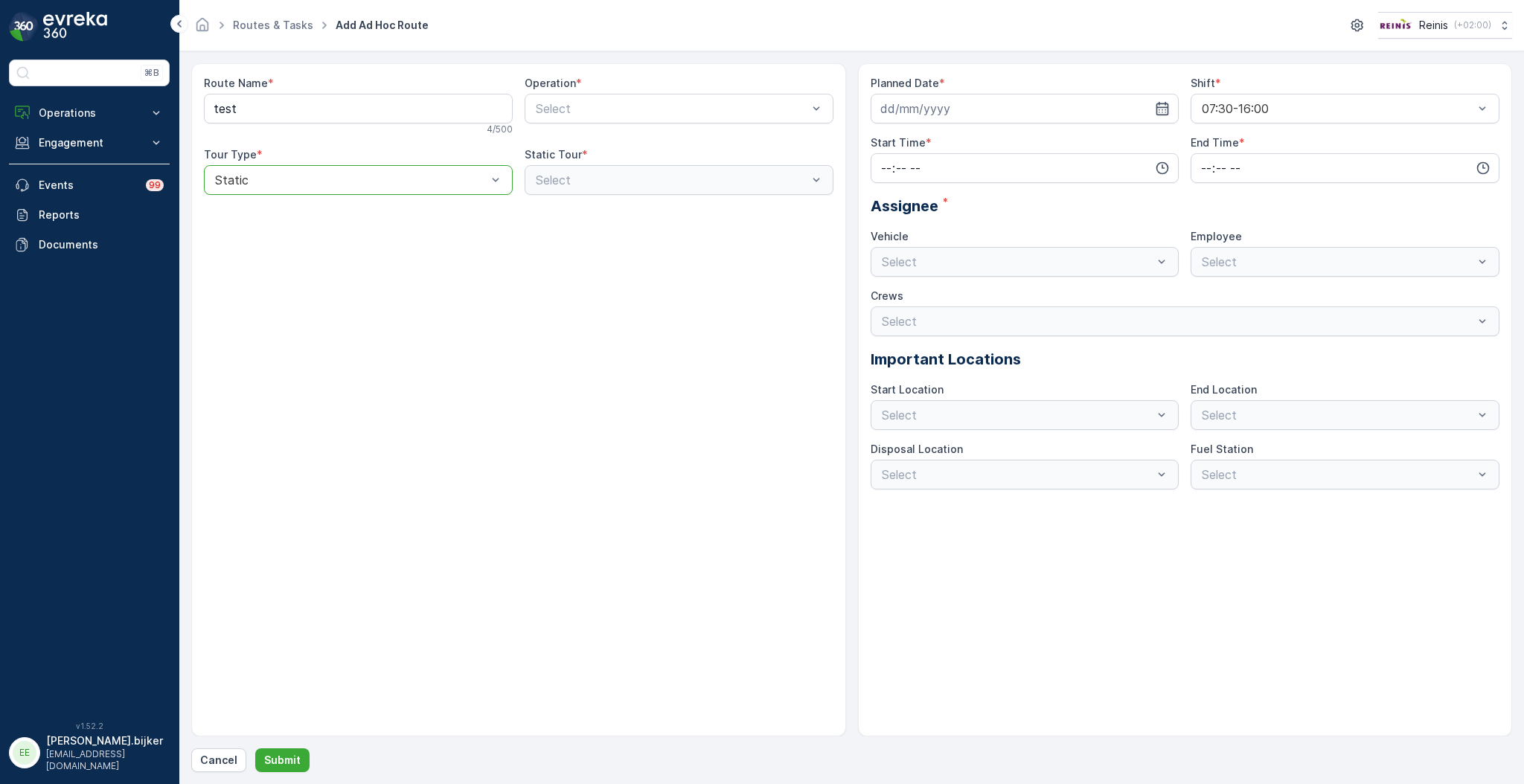
drag, startPoint x: 376, startPoint y: 179, endPoint x: 371, endPoint y: 188, distance: 10.3
click at [377, 180] on div at bounding box center [351, 180] width 275 height 13
click at [265, 249] on div "Dynamic" at bounding box center [358, 241] width 309 height 25
